Goal: Find specific page/section: Find specific page/section

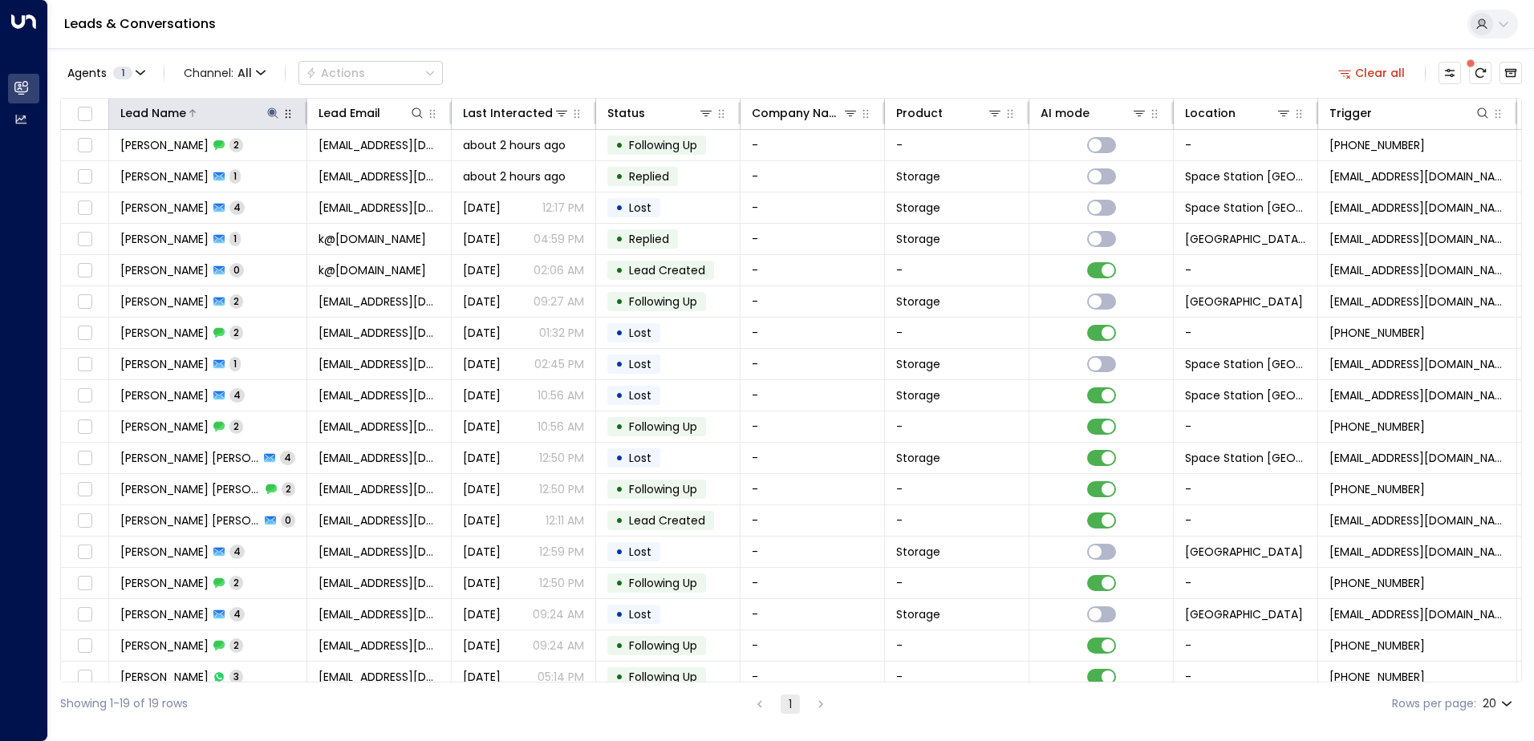
click at [278, 113] on icon at bounding box center [272, 113] width 13 height 13
type input "*"
type input "****"
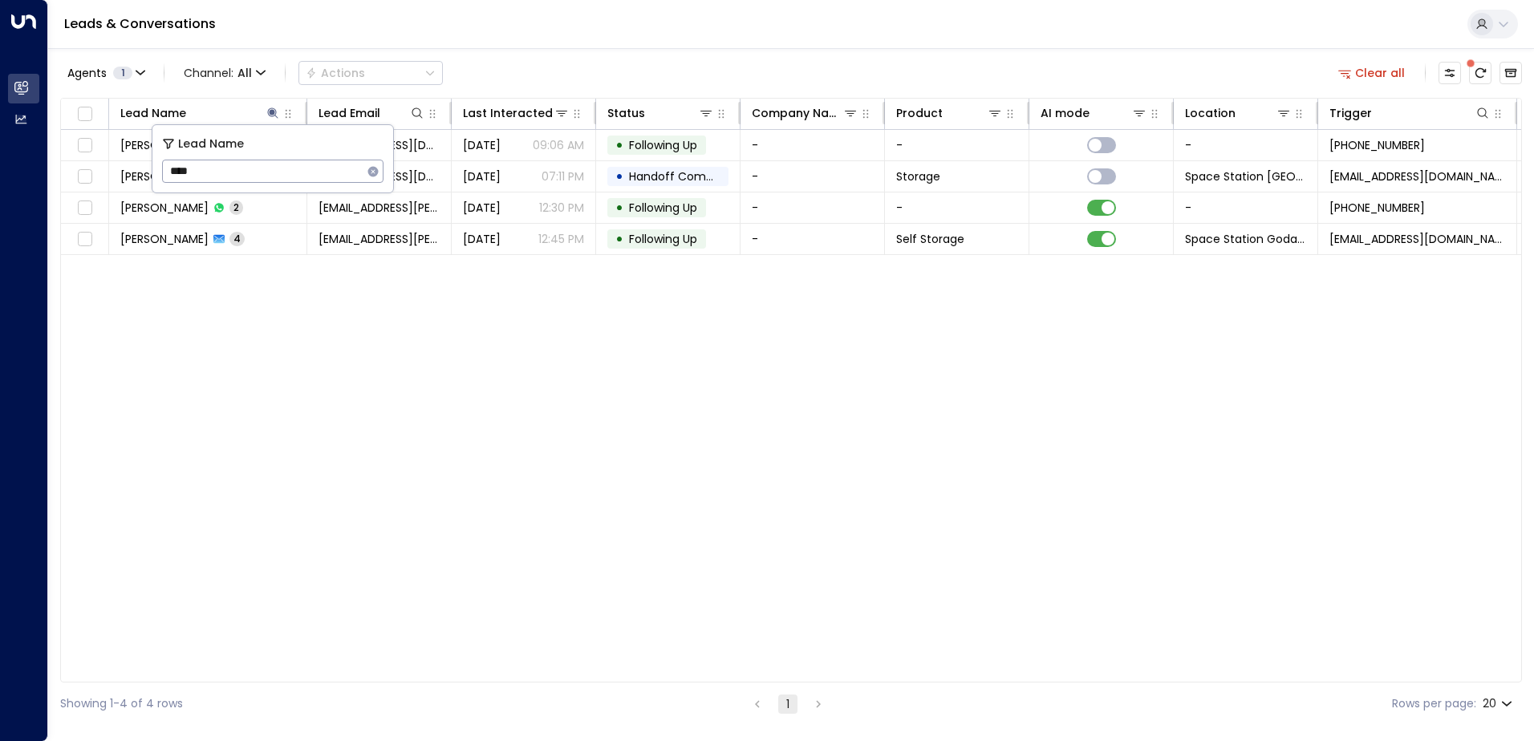
click at [517, 77] on div "Agents 1 Channel: All Actions Clear all" at bounding box center [791, 73] width 1462 height 34
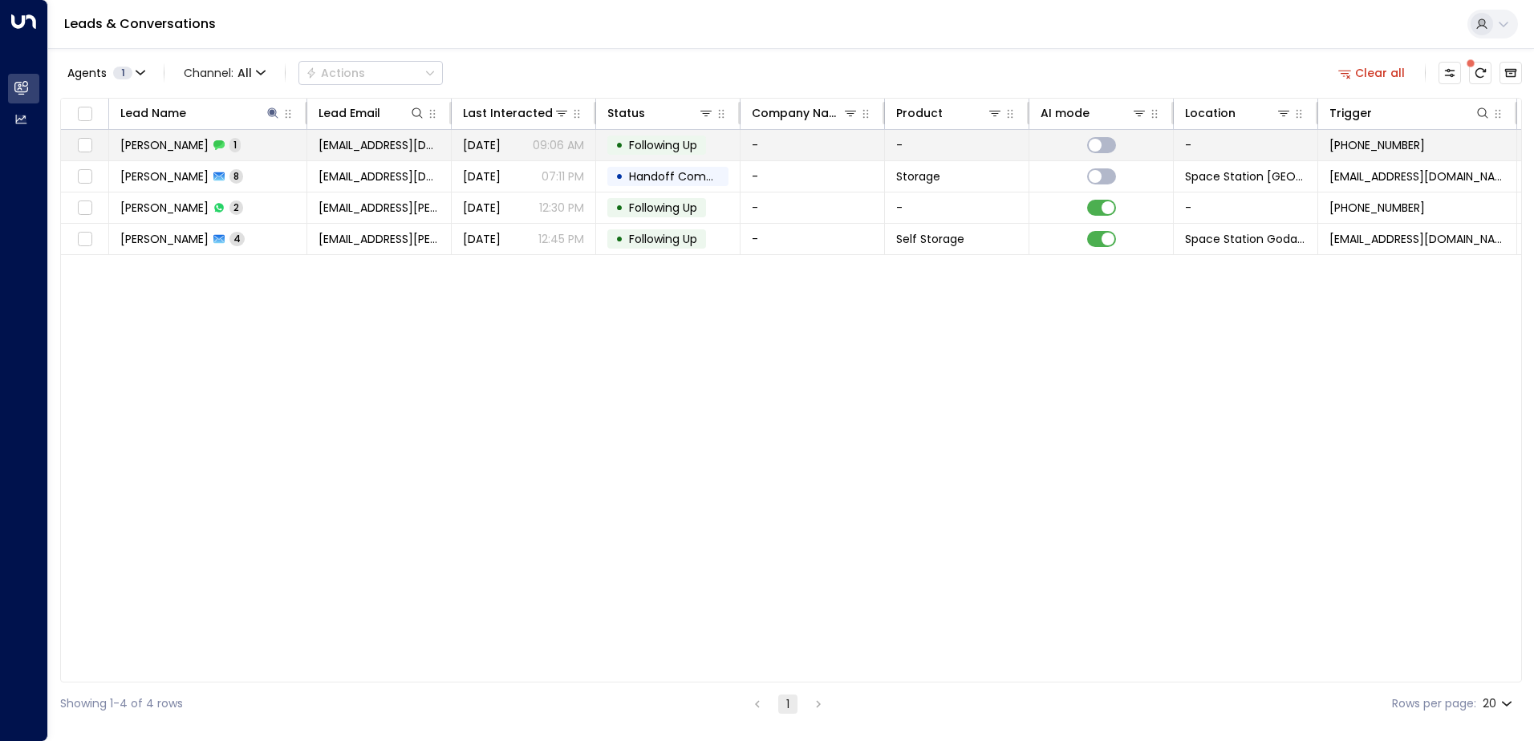
click at [535, 142] on p "09:06 AM" at bounding box center [558, 145] width 51 height 16
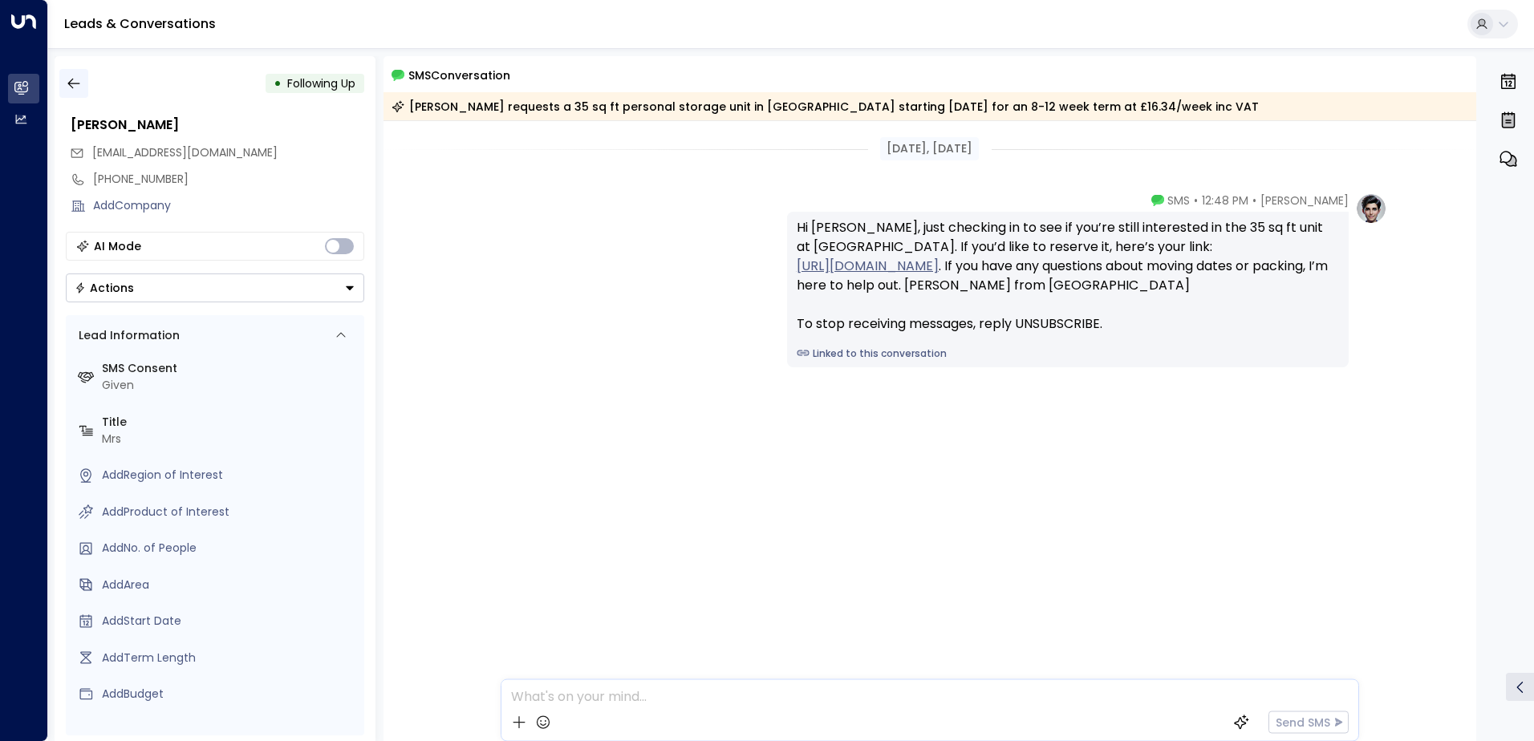
click at [81, 79] on icon "button" at bounding box center [74, 83] width 16 height 16
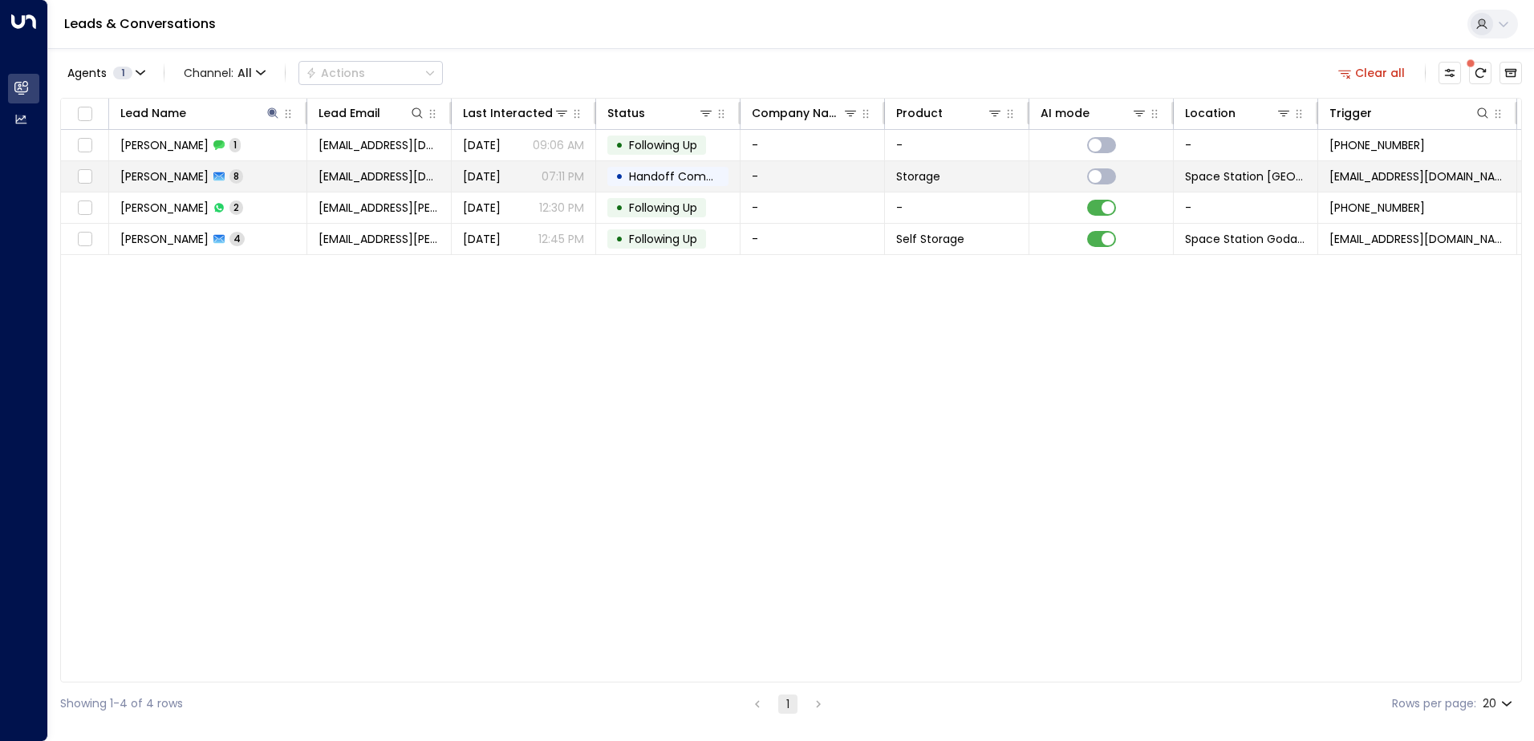
click at [481, 172] on span "[DATE]" at bounding box center [482, 176] width 38 height 16
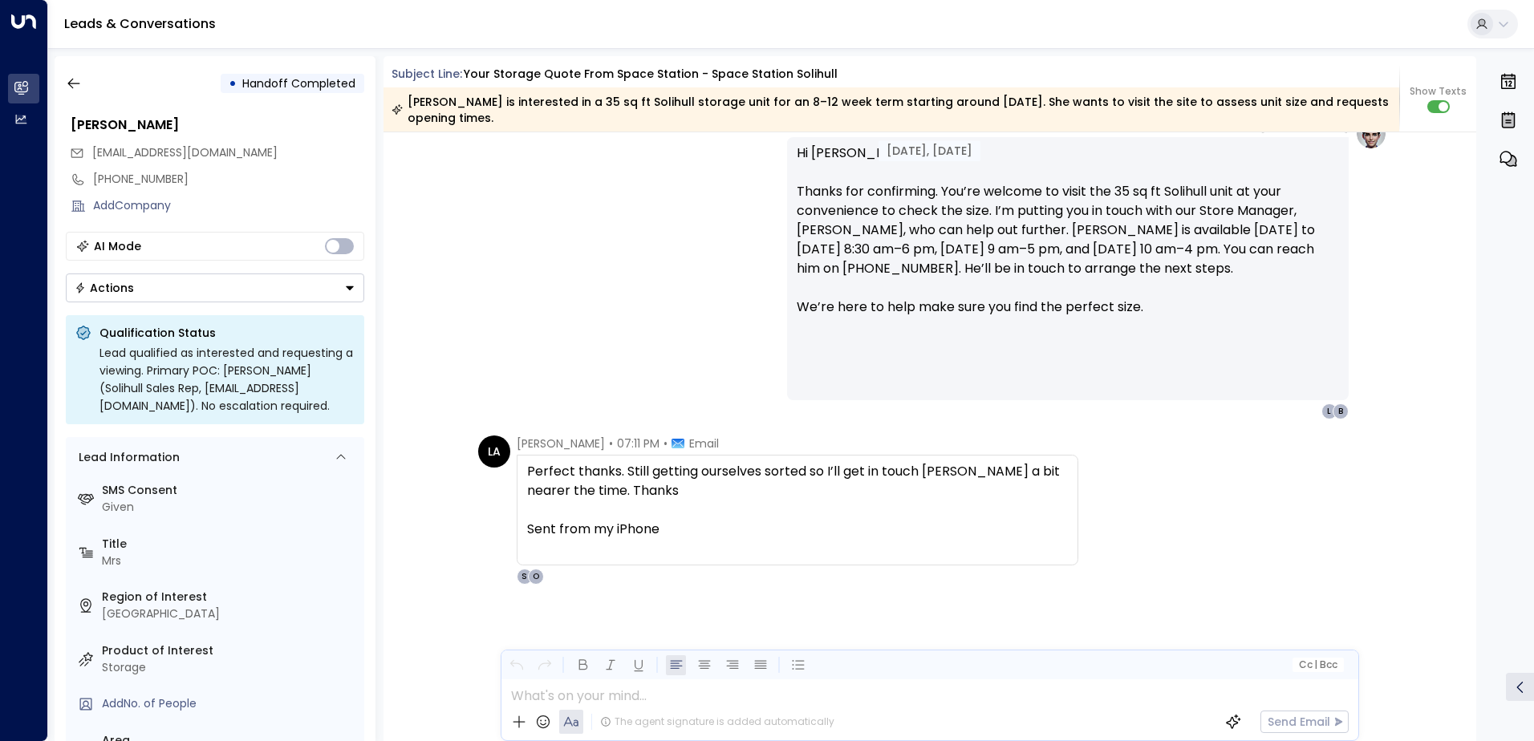
scroll to position [4166, 0]
